Goal: Information Seeking & Learning: Learn about a topic

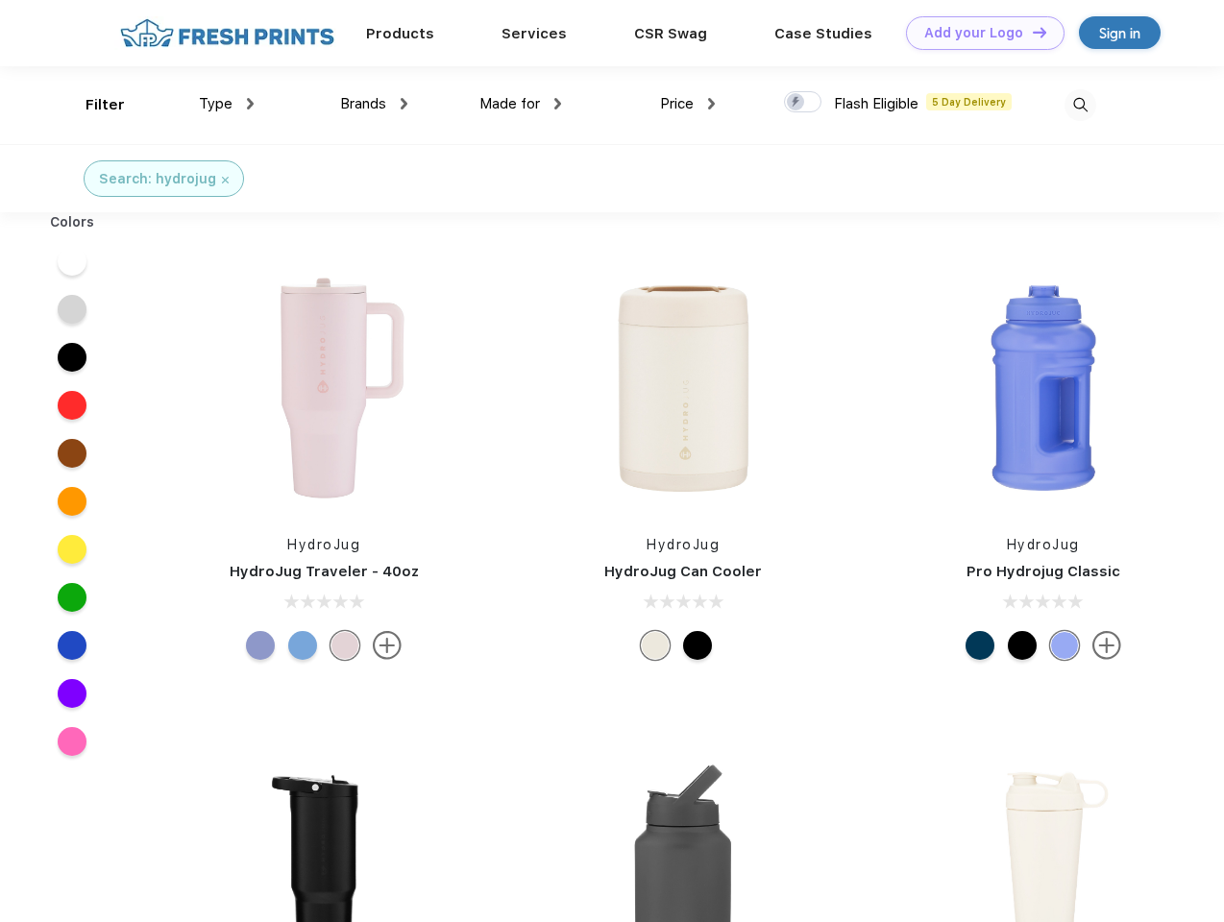
scroll to position [1, 0]
click at [978, 33] on link "Add your Logo Design Tool" at bounding box center [985, 33] width 158 height 34
click at [0, 0] on div "Design Tool" at bounding box center [0, 0] width 0 height 0
click at [1031, 32] on link "Add your Logo Design Tool" at bounding box center [985, 33] width 158 height 34
click at [92, 105] on div "Filter" at bounding box center [104, 105] width 39 height 22
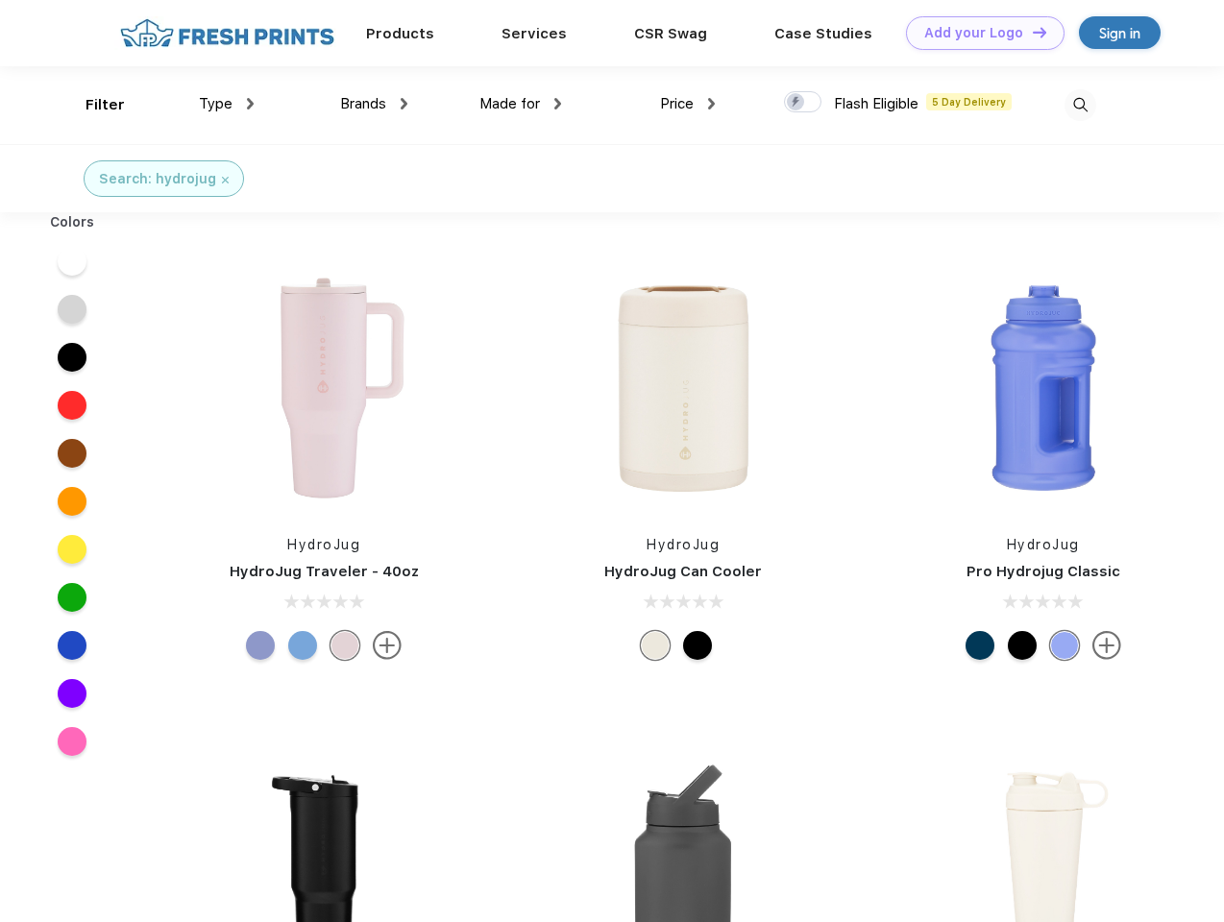
click at [227, 104] on span "Type" at bounding box center [216, 103] width 34 height 17
click at [374, 104] on span "Brands" at bounding box center [363, 103] width 46 height 17
click at [521, 104] on span "Made for" at bounding box center [509, 103] width 61 height 17
click at [688, 104] on span "Price" at bounding box center [677, 103] width 34 height 17
click at [803, 103] on div at bounding box center [802, 101] width 37 height 21
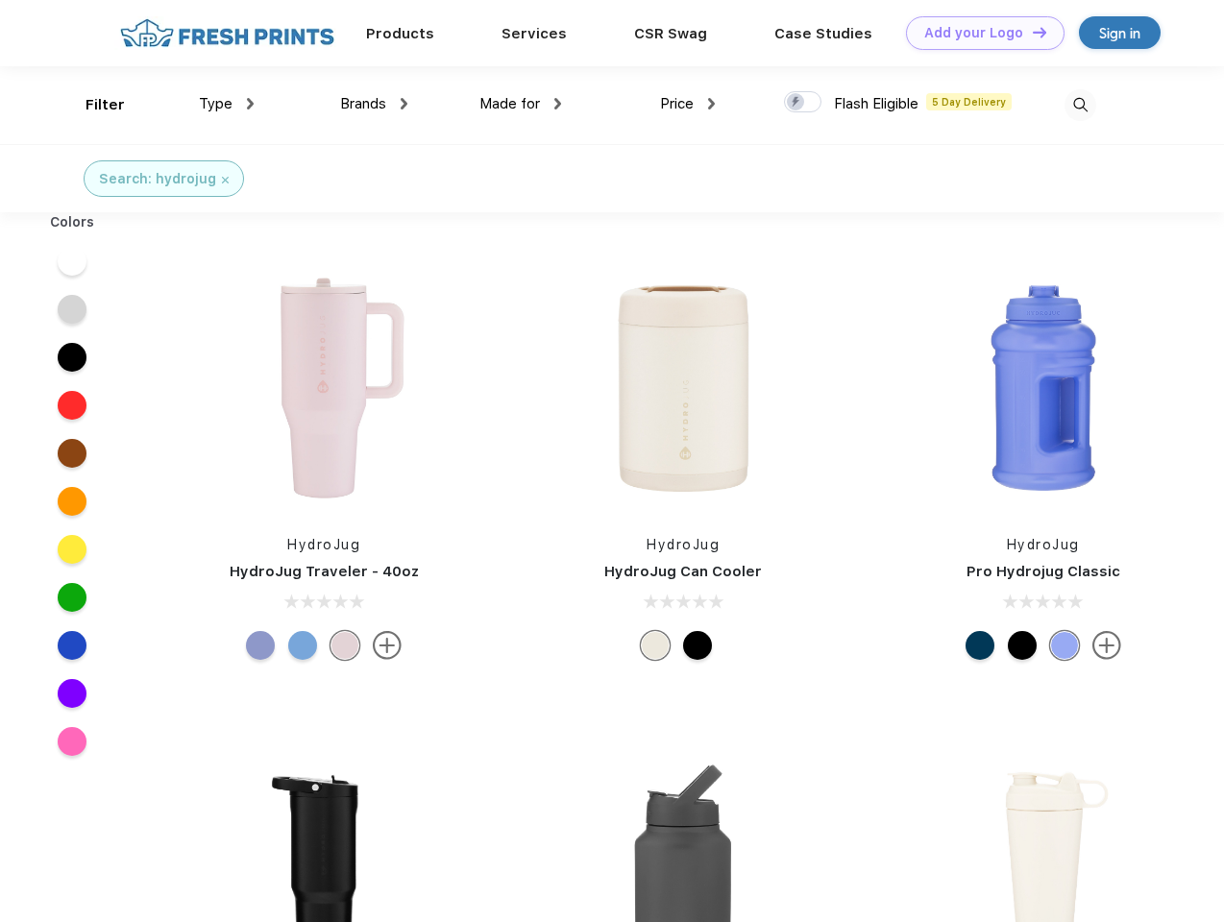
click at [796, 103] on input "checkbox" at bounding box center [790, 96] width 12 height 12
click at [1080, 105] on img at bounding box center [1080, 105] width 32 height 32
